Goal: Task Accomplishment & Management: Complete application form

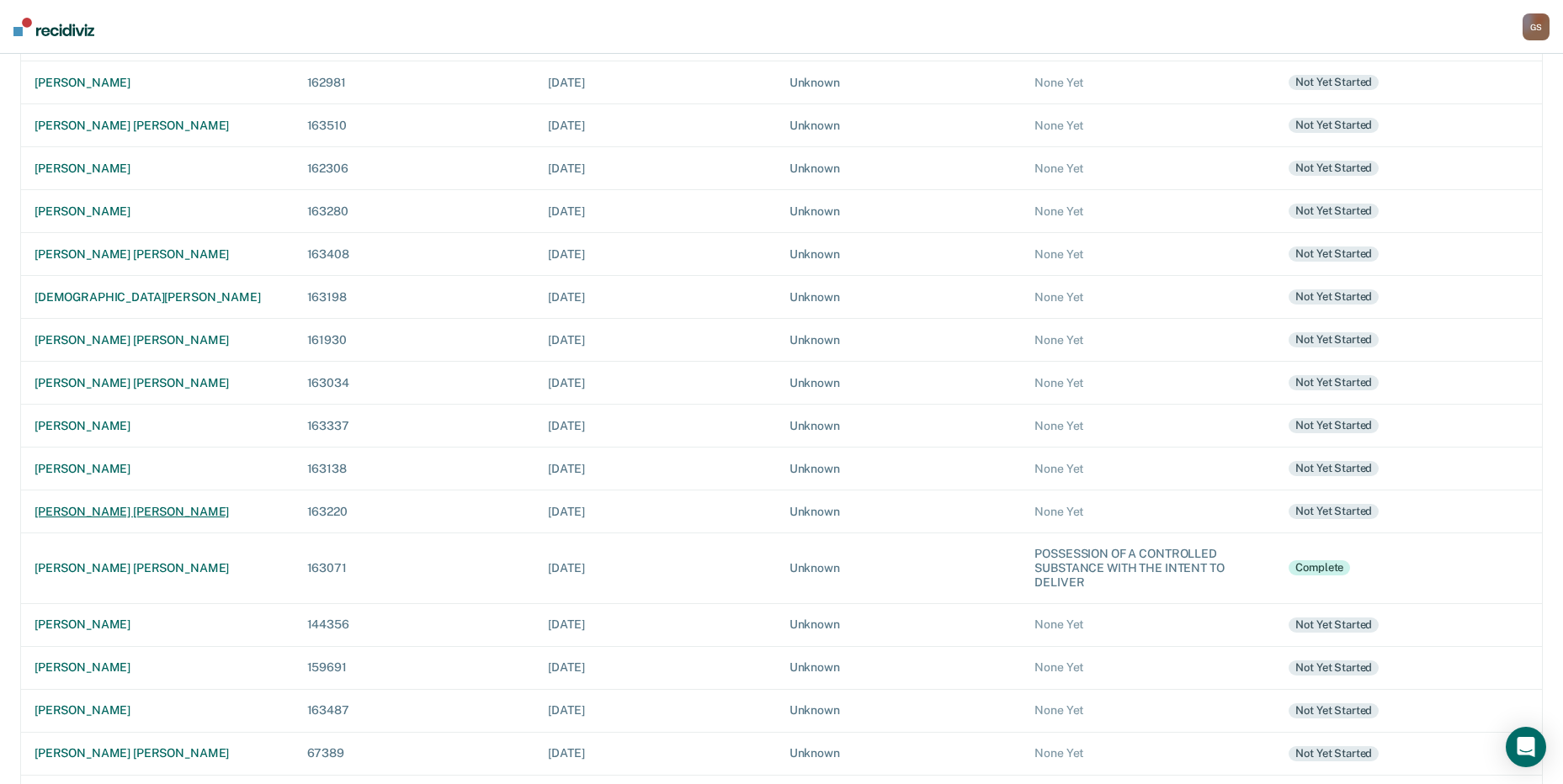
scroll to position [433, 0]
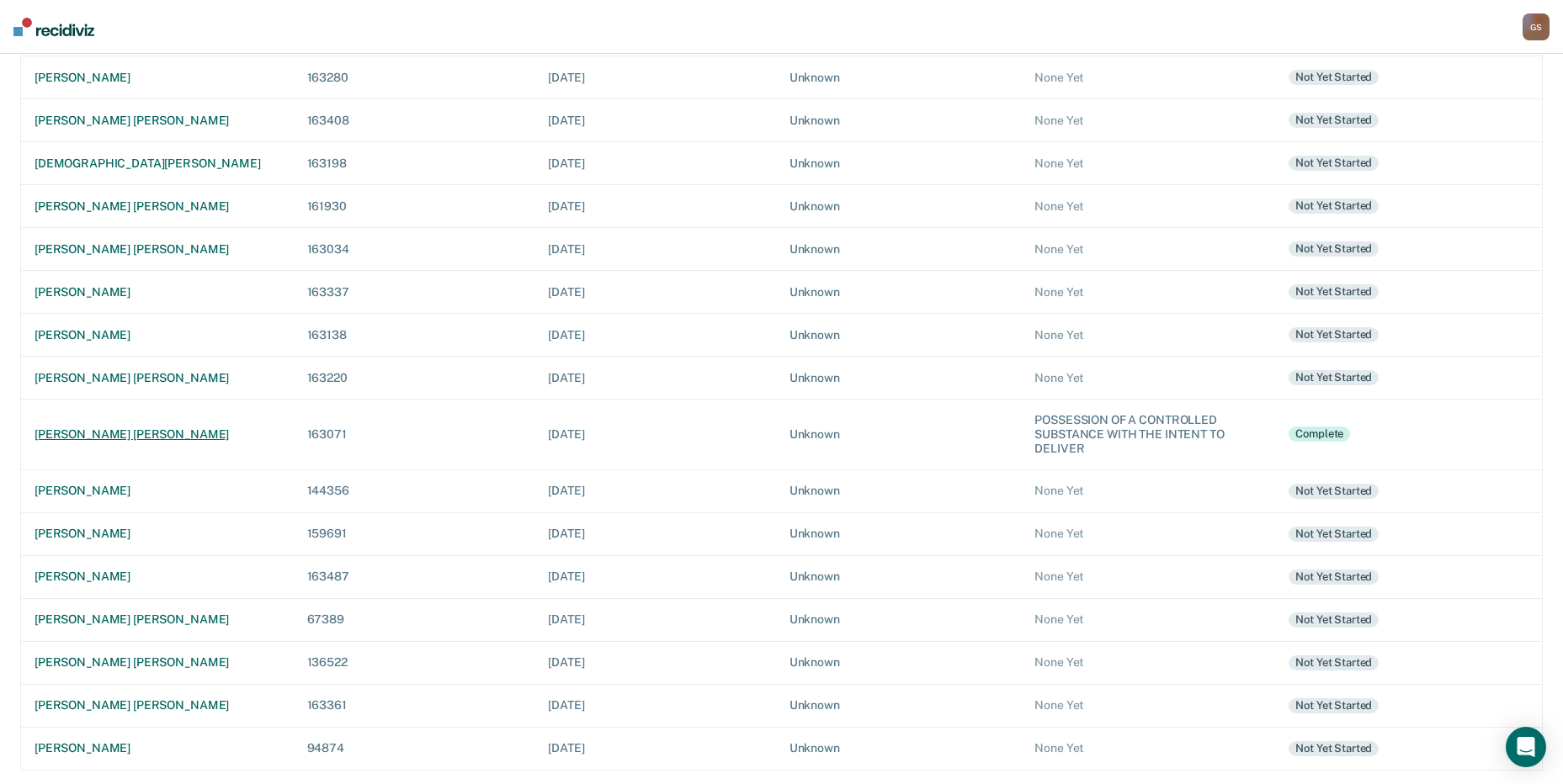
click at [111, 438] on div "[PERSON_NAME] [PERSON_NAME]" at bounding box center [157, 434] width 246 height 14
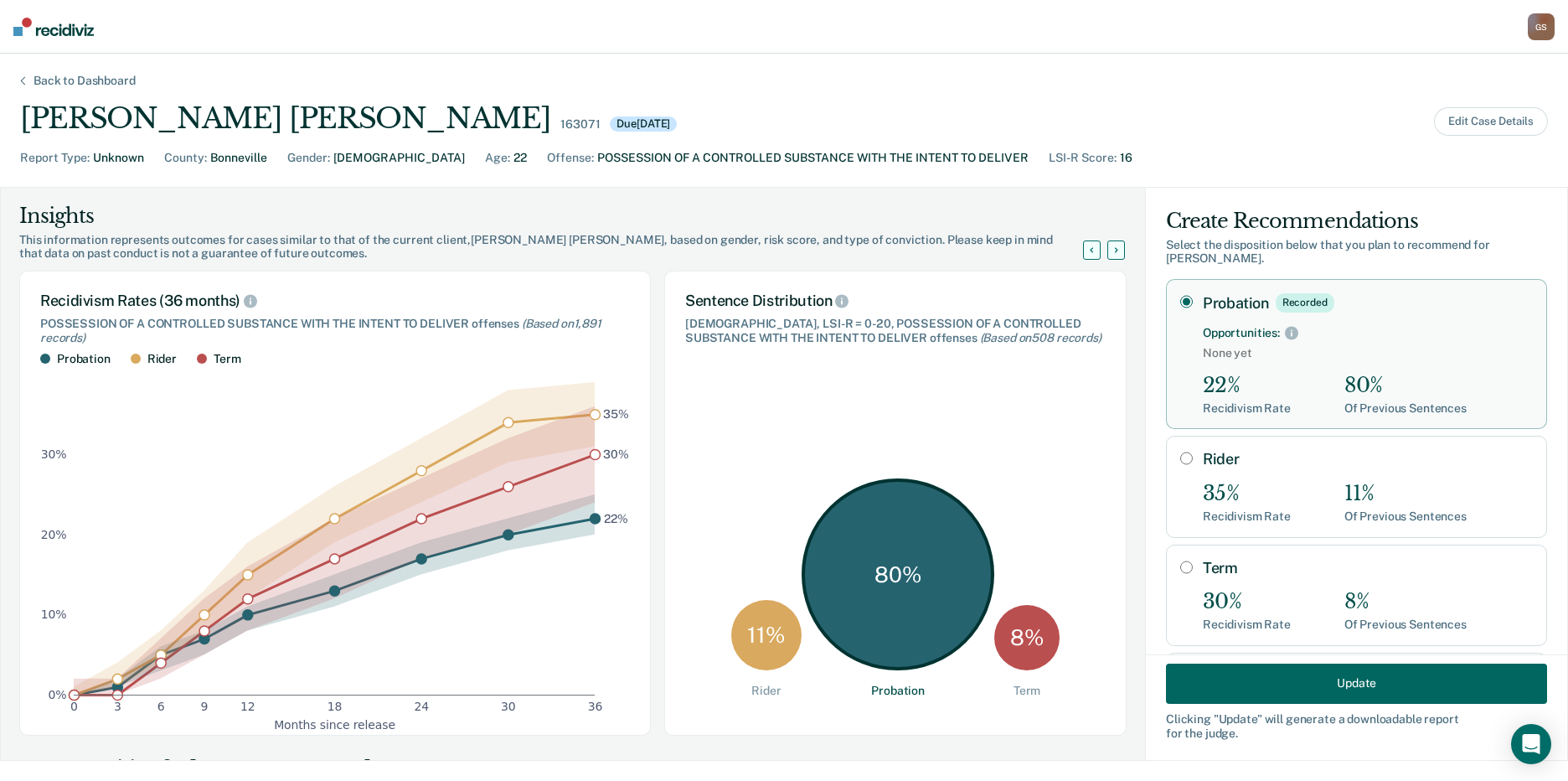
click at [1317, 695] on button "Update" at bounding box center [1356, 683] width 381 height 40
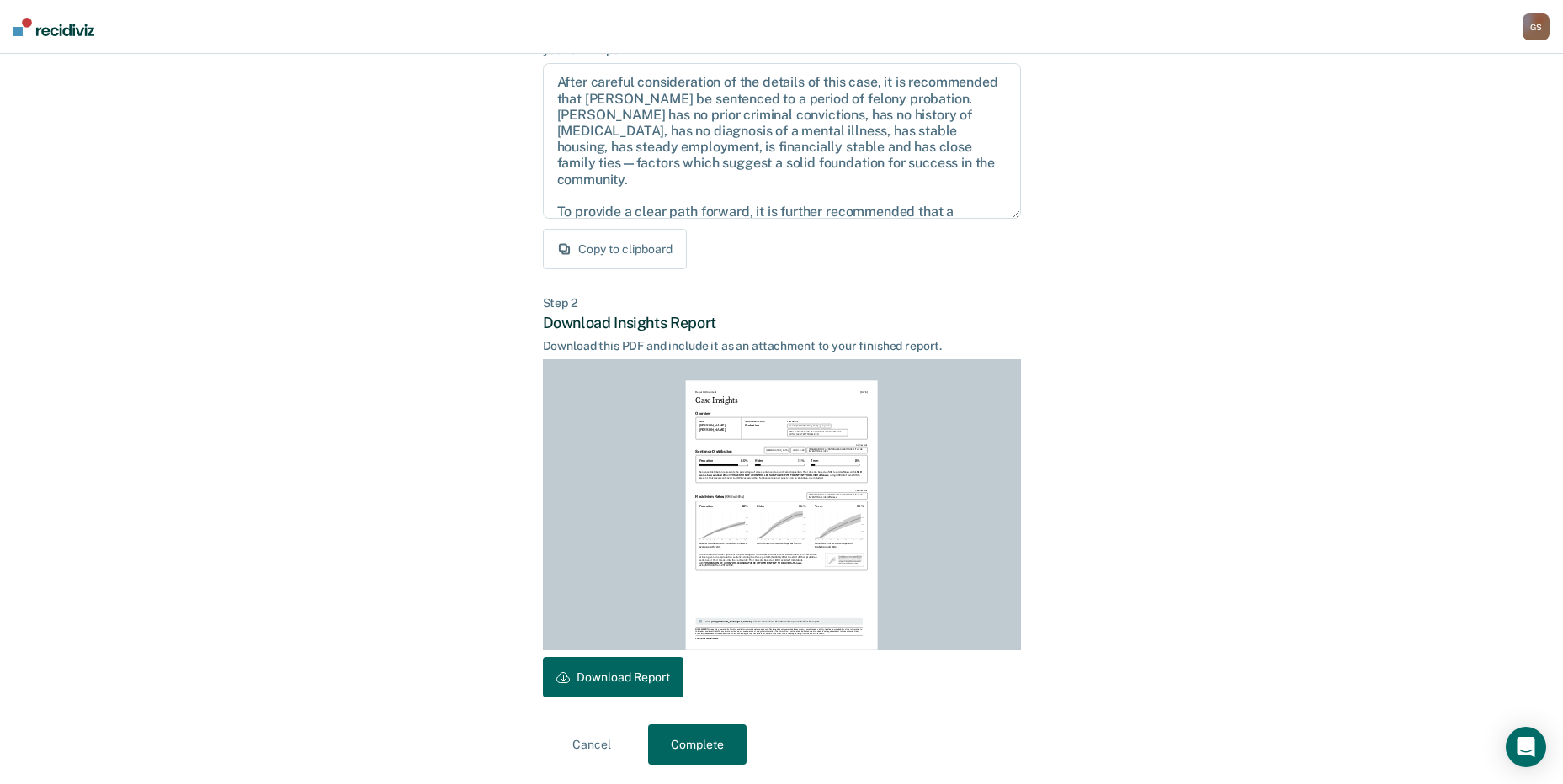
scroll to position [175, 0]
click at [656, 685] on button "Download Report" at bounding box center [613, 676] width 140 height 41
click at [721, 743] on button "Complete" at bounding box center [697, 743] width 98 height 41
